Goal: Task Accomplishment & Management: Manage account settings

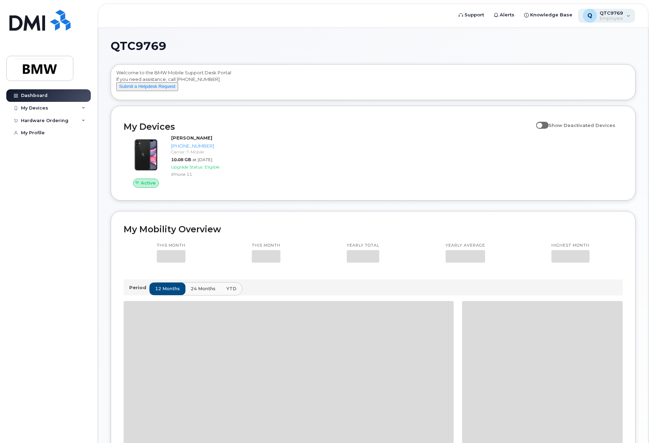
click at [612, 15] on span "QTC9769" at bounding box center [610, 13] width 23 height 6
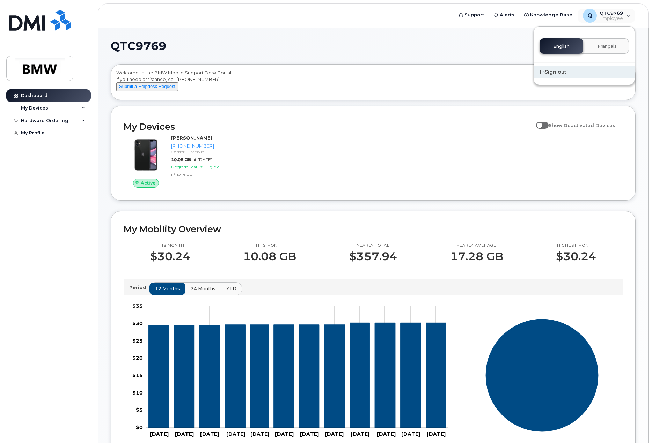
click at [559, 73] on div "Sign out" at bounding box center [584, 72] width 101 height 13
click at [611, 17] on span "Employee" at bounding box center [610, 19] width 23 height 6
click at [557, 73] on div "Sign out" at bounding box center [584, 72] width 101 height 13
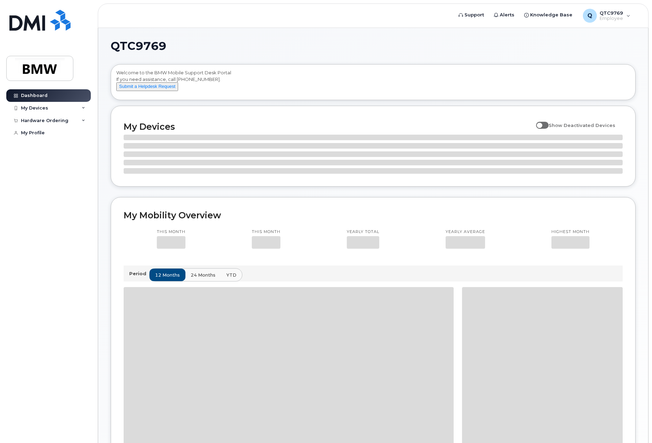
click at [612, 24] on header "Support Alerts Knowledge Base Q QTC9769 Employee English Français Sign out" at bounding box center [373, 15] width 551 height 24
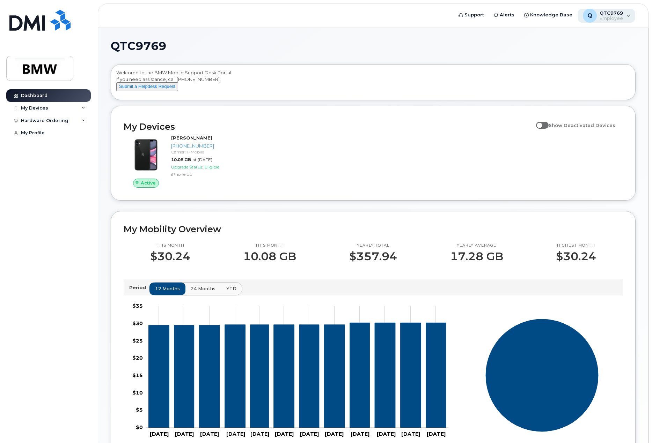
click at [606, 18] on span "Employee" at bounding box center [610, 19] width 23 height 6
click at [554, 72] on div "Sign out" at bounding box center [584, 72] width 101 height 13
